Goal: Entertainment & Leisure: Browse casually

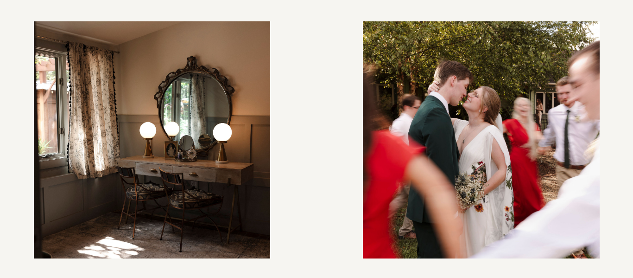
scroll to position [1805, 0]
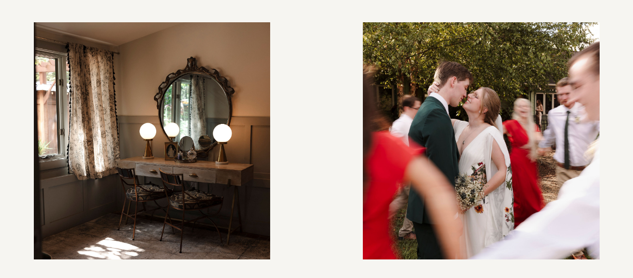
click at [438, 134] on div at bounding box center [481, 140] width 253 height 253
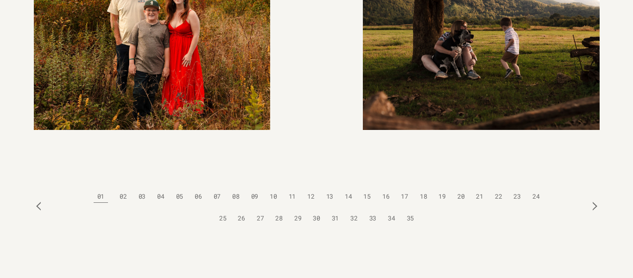
scroll to position [2604, 0]
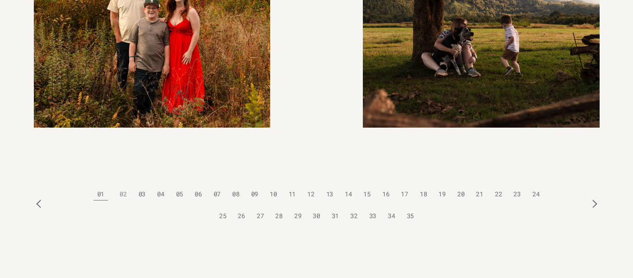
click at [120, 183] on h5 "02" at bounding box center [123, 194] width 7 height 22
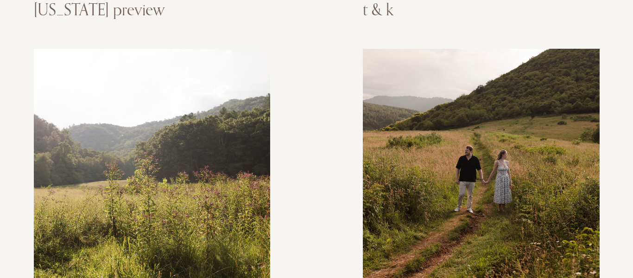
scroll to position [2111, 0]
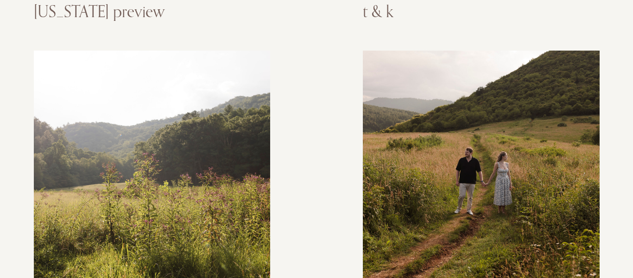
click at [150, 126] on div at bounding box center [151, 168] width 253 height 253
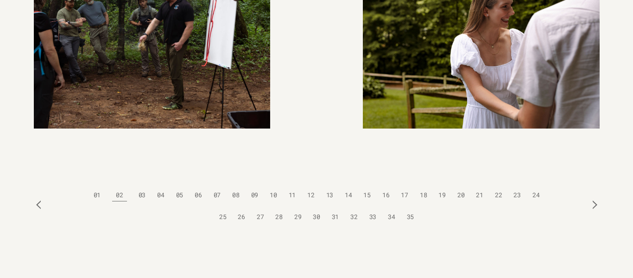
scroll to position [2604, 0]
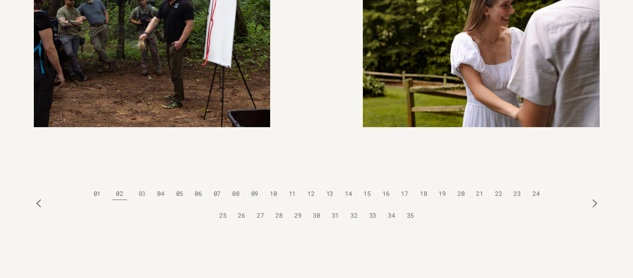
click at [140, 183] on link "03" at bounding box center [142, 194] width 16 height 22
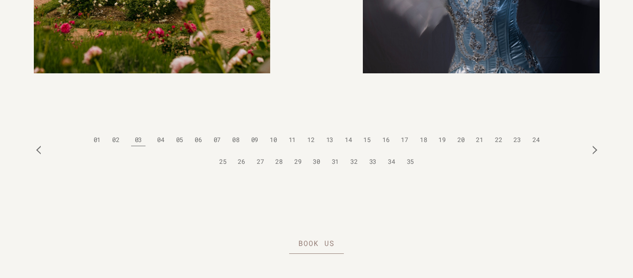
scroll to position [2682, 0]
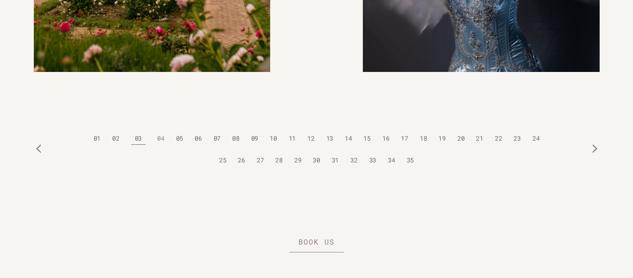
click at [157, 127] on h5 "04" at bounding box center [160, 138] width 7 height 22
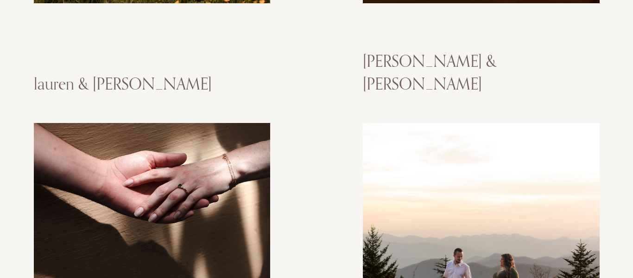
scroll to position [2058, 0]
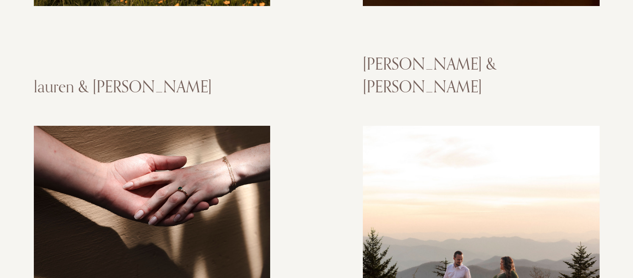
click at [491, 135] on div at bounding box center [481, 243] width 253 height 253
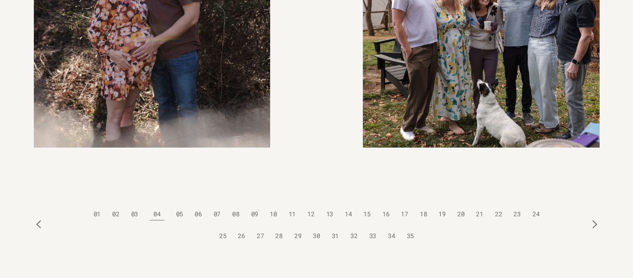
scroll to position [2633, 0]
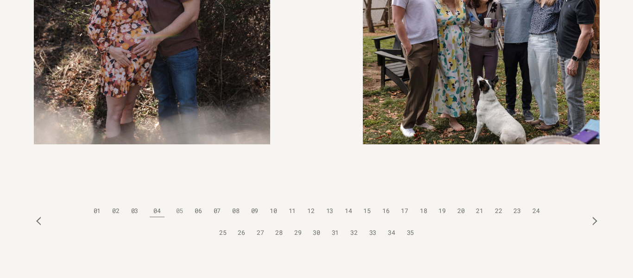
click at [176, 200] on h5 "05" at bounding box center [179, 211] width 7 height 22
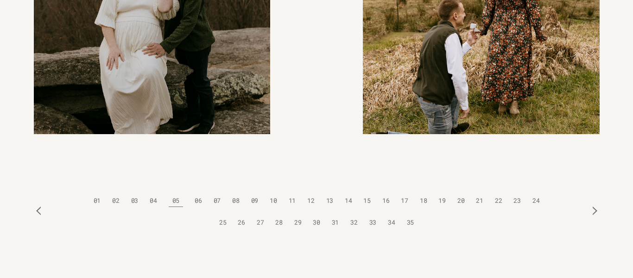
scroll to position [2626, 0]
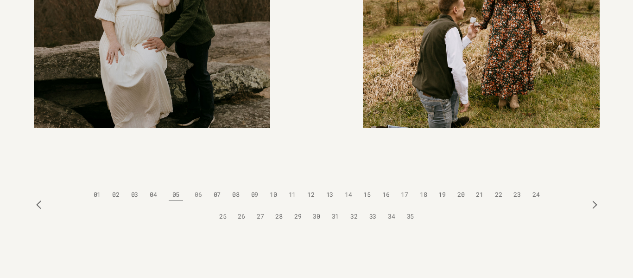
click at [195, 184] on h5 "06" at bounding box center [198, 195] width 7 height 22
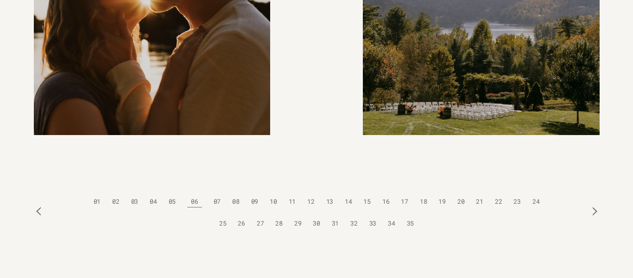
scroll to position [2639, 0]
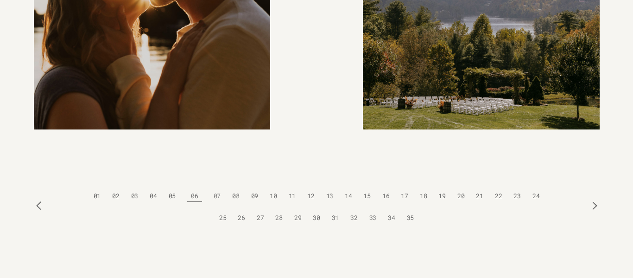
click at [214, 185] on h5 "07" at bounding box center [217, 196] width 7 height 22
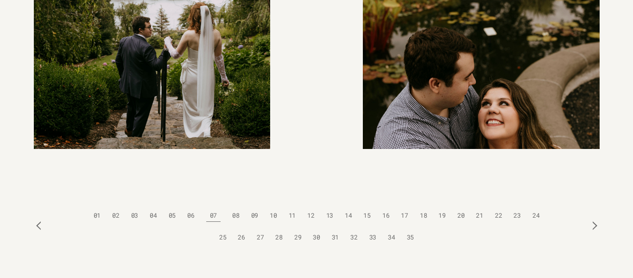
scroll to position [2630, 0]
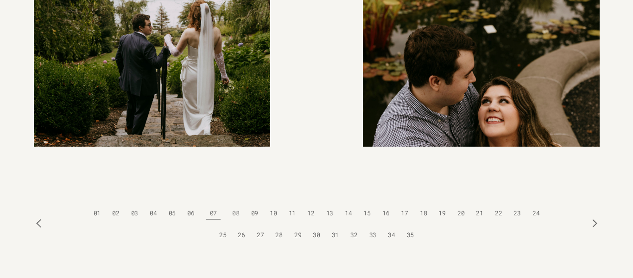
click at [232, 202] on h5 "08" at bounding box center [235, 213] width 7 height 22
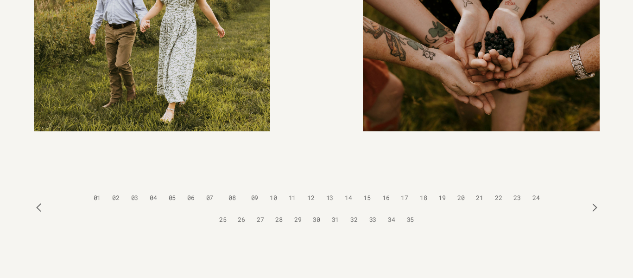
scroll to position [2605, 0]
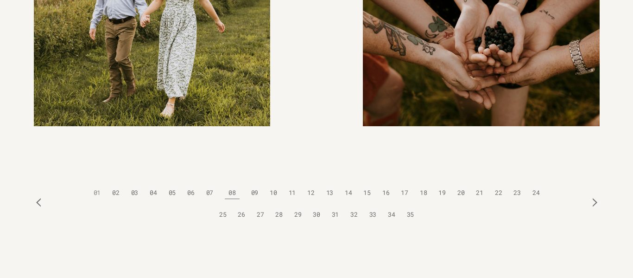
click at [89, 182] on link "01" at bounding box center [97, 193] width 16 height 22
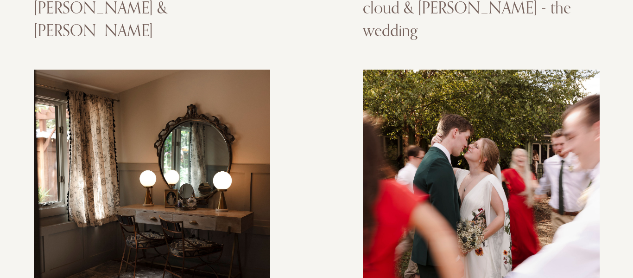
scroll to position [1769, 0]
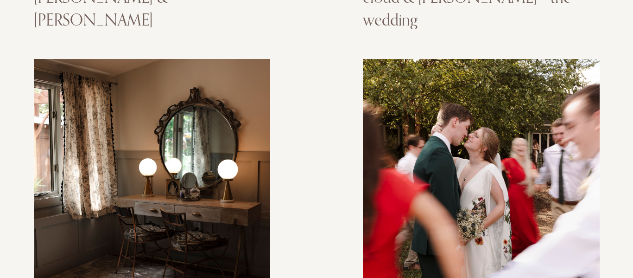
click at [185, 154] on div at bounding box center [151, 177] width 253 height 253
